Goal: Transaction & Acquisition: Purchase product/service

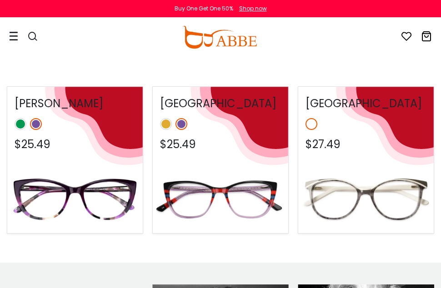
click at [209, 198] on img at bounding box center [221, 200] width 136 height 68
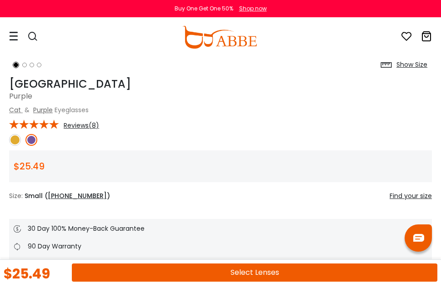
scroll to position [364, 0]
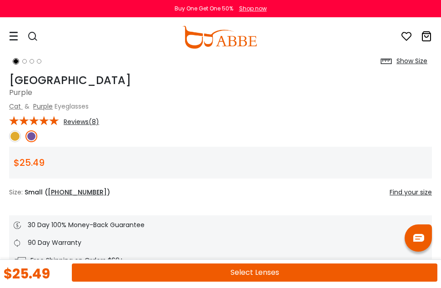
click at [228, 270] on button "Select Lenses" at bounding box center [255, 273] width 366 height 18
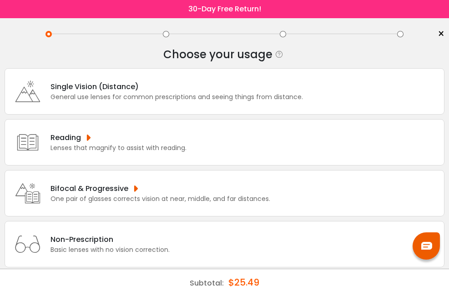
click at [201, 241] on div "Non-Prescription Basic lenses with no vision correction." at bounding box center [225, 244] width 440 height 46
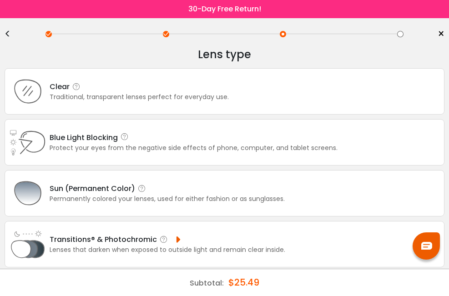
click at [298, 101] on div "Clear Traditional, transparent lenses perfect for everyday use." at bounding box center [225, 91] width 440 height 46
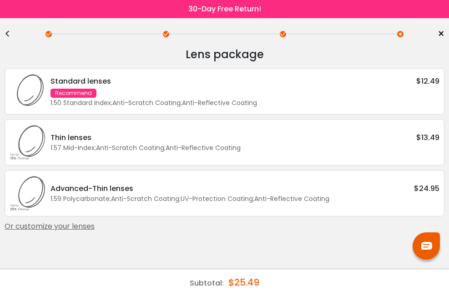
click at [219, 128] on div "Thin lenses $13.49 1.57 Mid-Index ; Anti-Scratch Coating ; Anti-Reflective Coat…" at bounding box center [225, 142] width 440 height 46
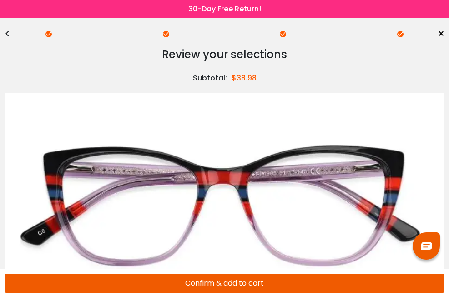
click at [242, 288] on button "Confirm & add to cart" at bounding box center [225, 283] width 440 height 19
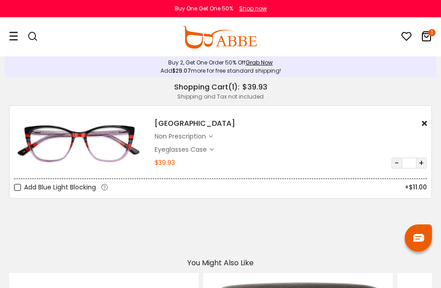
click at [423, 168] on button "+" at bounding box center [421, 163] width 11 height 11
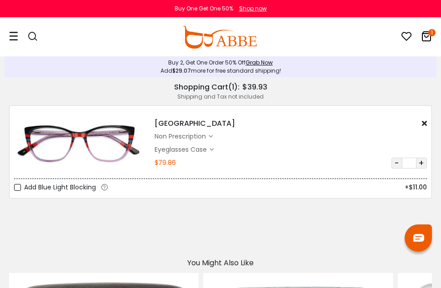
click at [428, 37] on icon at bounding box center [426, 36] width 11 height 11
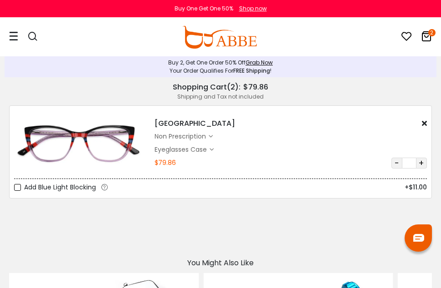
click at [426, 42] on link "2" at bounding box center [426, 38] width 11 height 10
click at [18, 187] on label "Add Blue Light Blocking" at bounding box center [55, 187] width 82 height 11
